Goal: Task Accomplishment & Management: Manage account settings

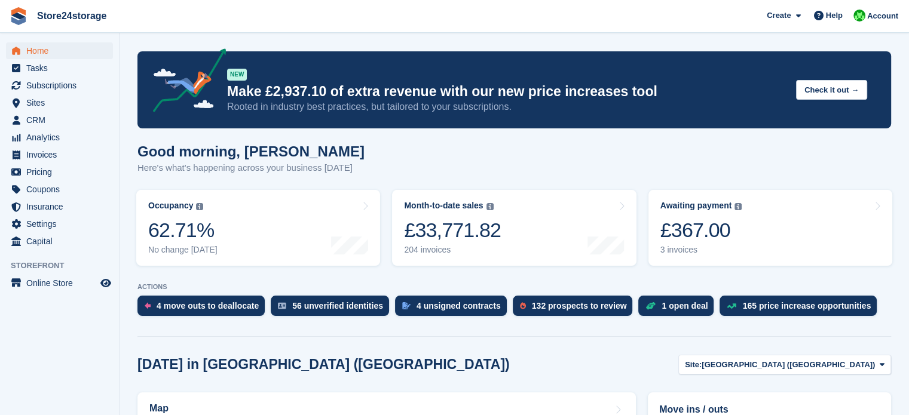
click at [762, 217] on link "Awaiting payment The total outstanding balance on all open invoices. £367.00 3 …" at bounding box center [770, 228] width 244 height 76
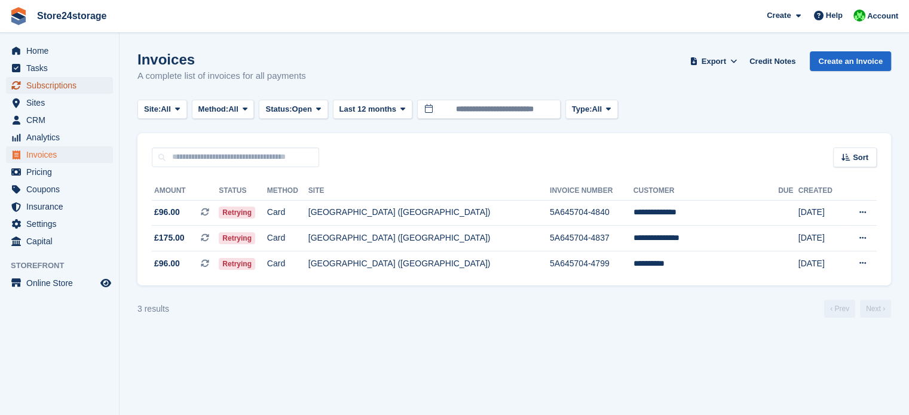
click at [42, 82] on span "Subscriptions" at bounding box center [62, 85] width 72 height 17
